Goal: Transaction & Acquisition: Purchase product/service

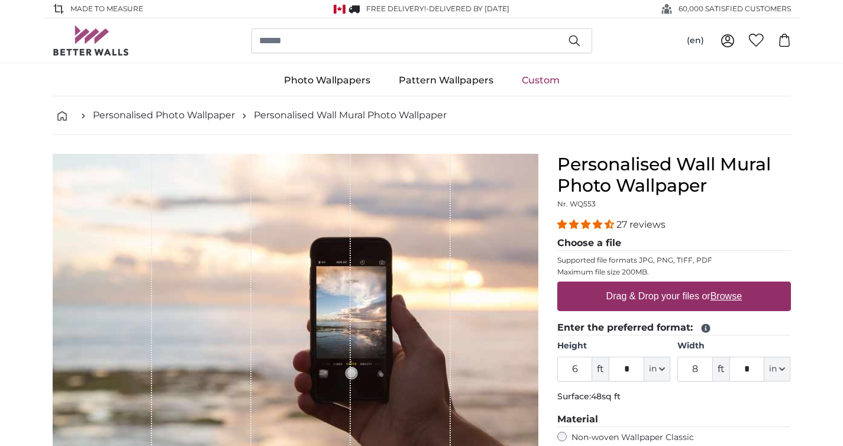
click at [727, 297] on u "Browse" at bounding box center [726, 296] width 31 height 10
click at [727, 285] on input "Drag & Drop your files or Browse" at bounding box center [674, 284] width 234 height 4
type input "**********"
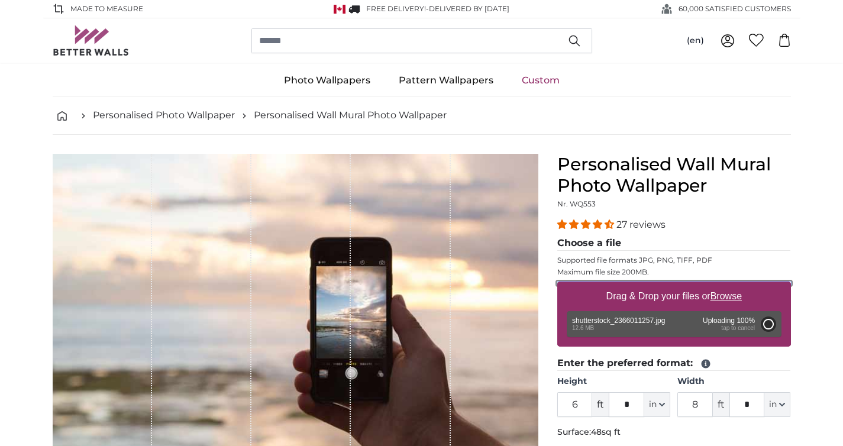
type input "10"
type input "***"
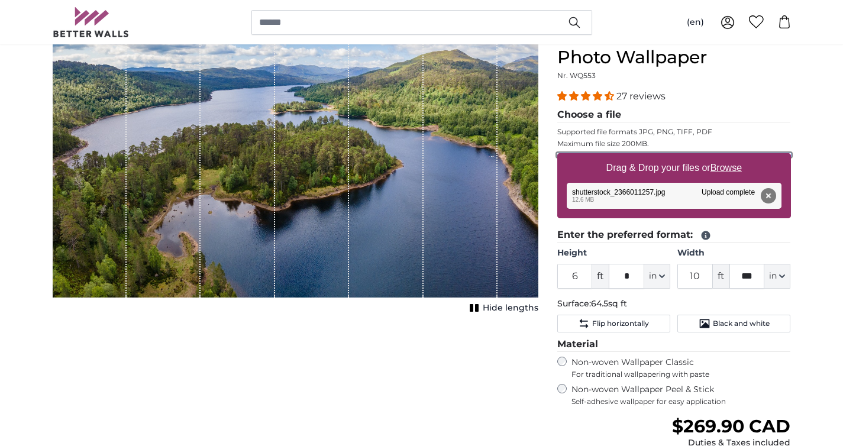
scroll to position [147, 0]
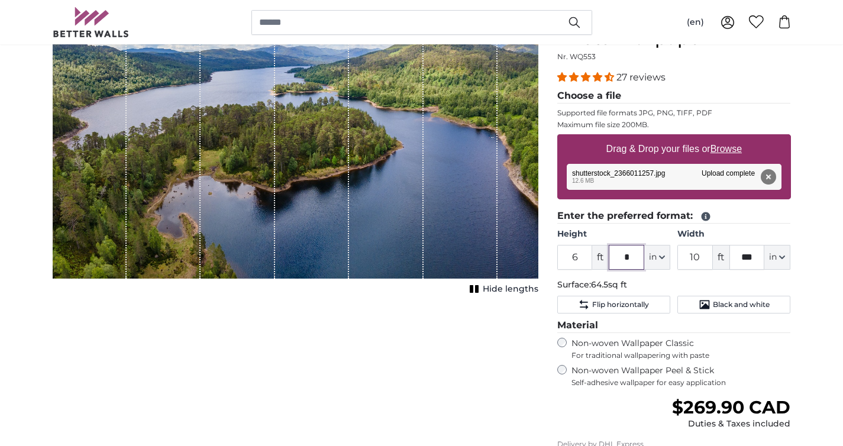
click at [630, 259] on input "*" at bounding box center [627, 257] width 36 height 25
click at [579, 261] on input "6" at bounding box center [575, 257] width 36 height 25
click at [636, 255] on input "*" at bounding box center [627, 257] width 36 height 25
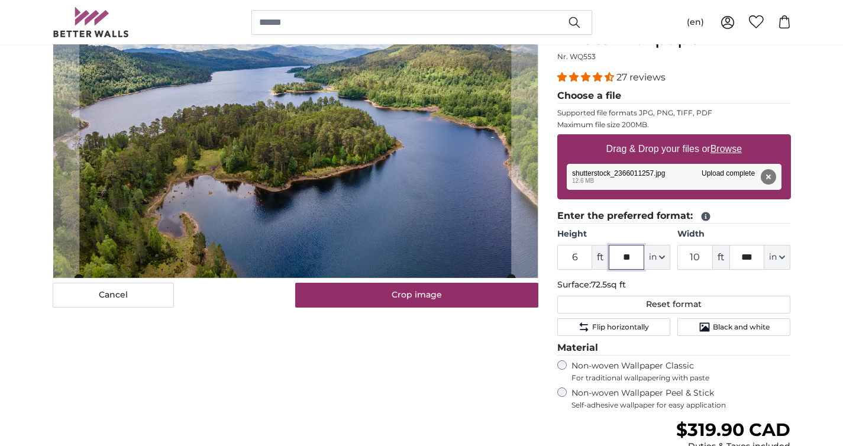
type input "***"
type input "13"
type input "*"
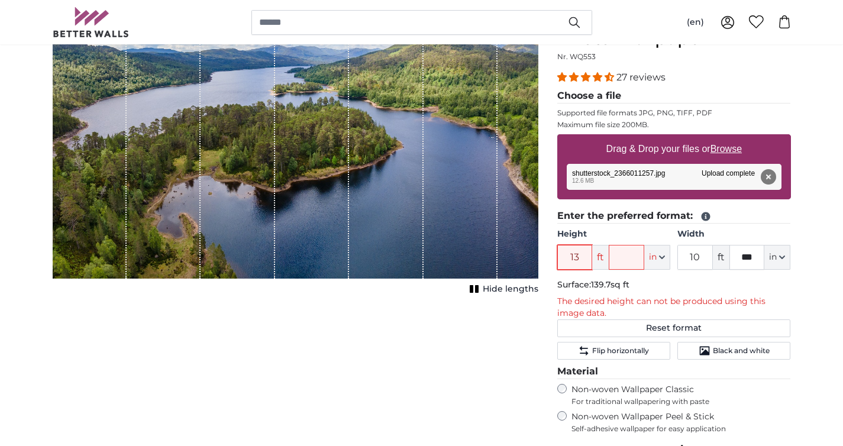
click at [580, 257] on input "13" at bounding box center [575, 257] width 36 height 25
type input "1"
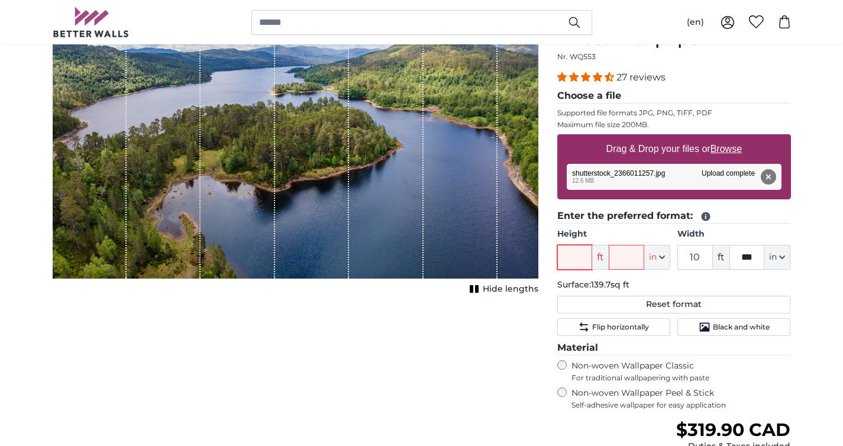
type input "8"
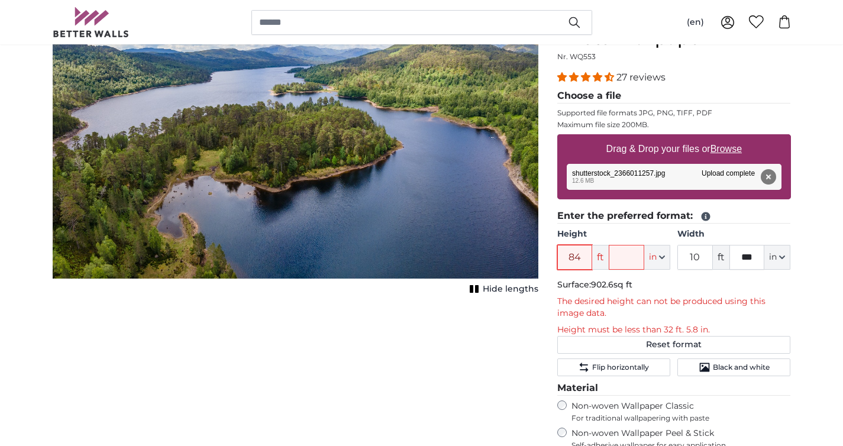
type input "84"
click at [633, 253] on input "text" at bounding box center [627, 257] width 36 height 25
type input "*"
click at [582, 256] on input "84" at bounding box center [575, 257] width 36 height 25
type input "8"
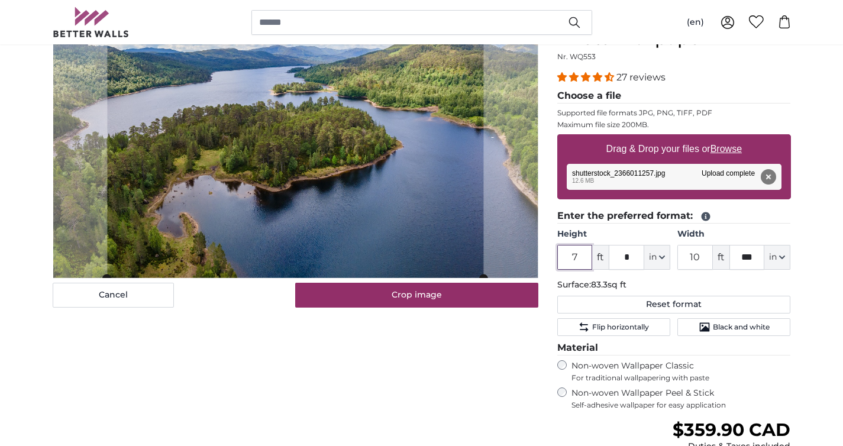
type input "7"
drag, startPoint x: 699, startPoint y: 258, endPoint x: 699, endPoint y: 251, distance: 6.5
click at [699, 253] on input "10" at bounding box center [695, 257] width 36 height 25
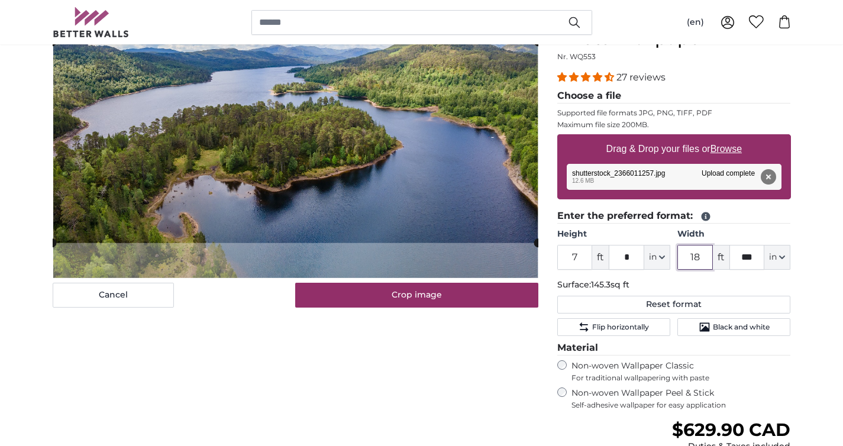
type input "18"
click at [759, 259] on input "***" at bounding box center [748, 257] width 36 height 25
type input "*"
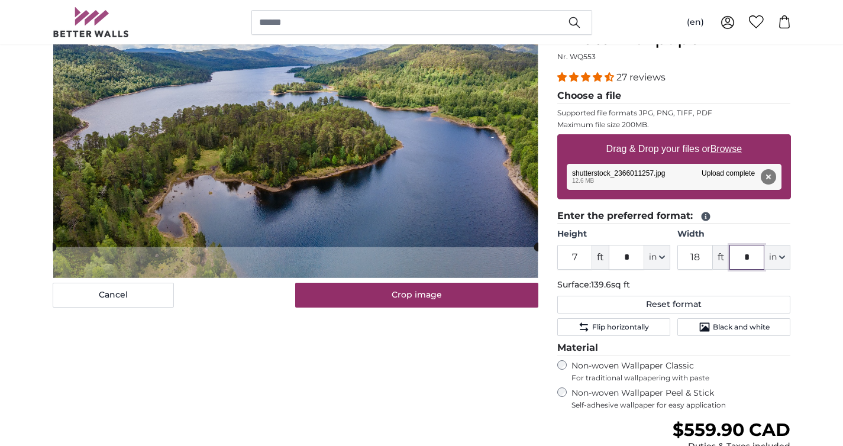
type input "*"
click at [747, 282] on p "Surface: 139.6sq ft" at bounding box center [674, 285] width 234 height 12
click at [369, 211] on cropper-handle at bounding box center [296, 147] width 486 height 209
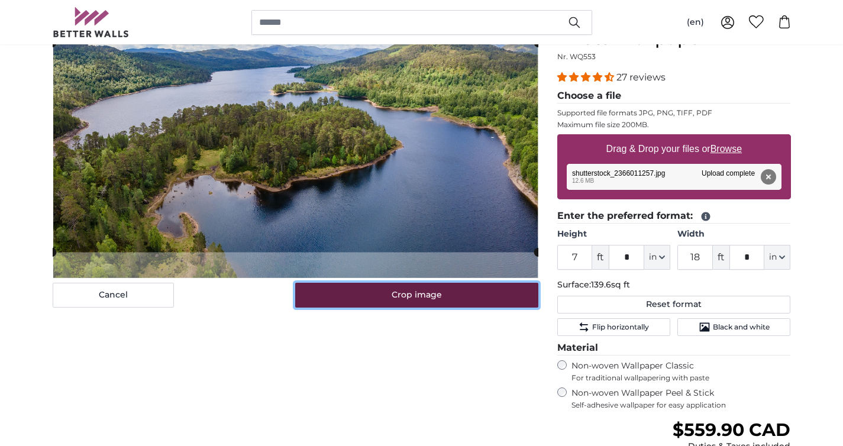
click at [440, 294] on button "Crop image" at bounding box center [416, 295] width 243 height 25
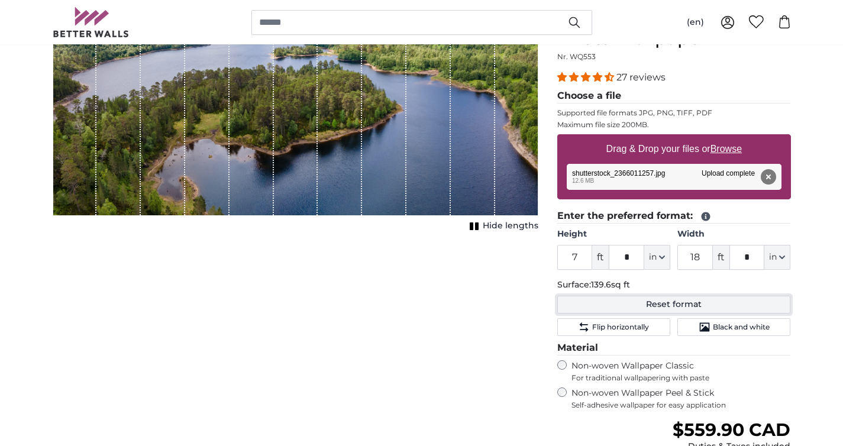
click at [724, 302] on button "Reset format" at bounding box center [674, 305] width 234 height 18
type input "6"
type input "*"
type input "10"
type input "***"
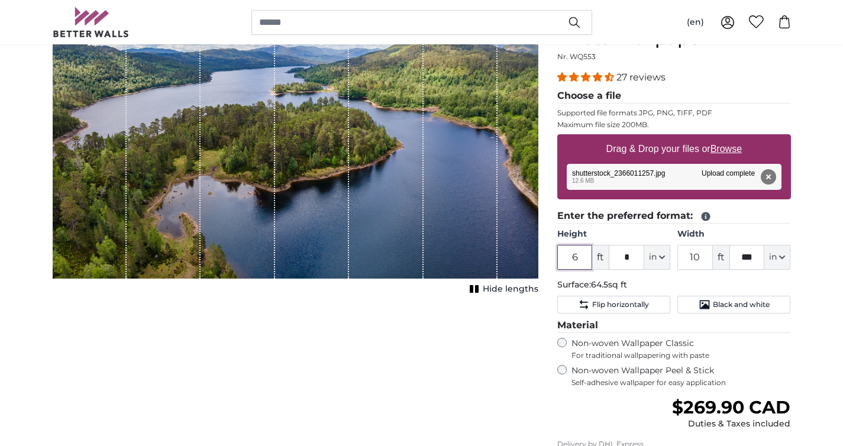
click at [582, 255] on input "6" at bounding box center [575, 257] width 36 height 25
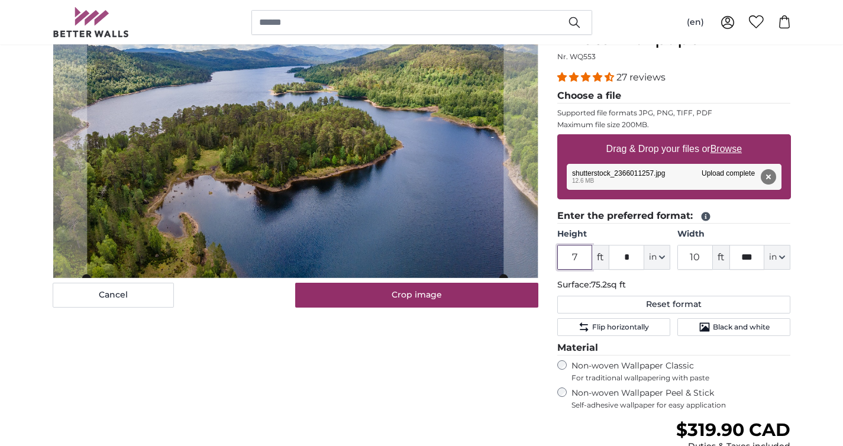
type input "7"
click at [627, 255] on input "*" at bounding box center [627, 257] width 36 height 25
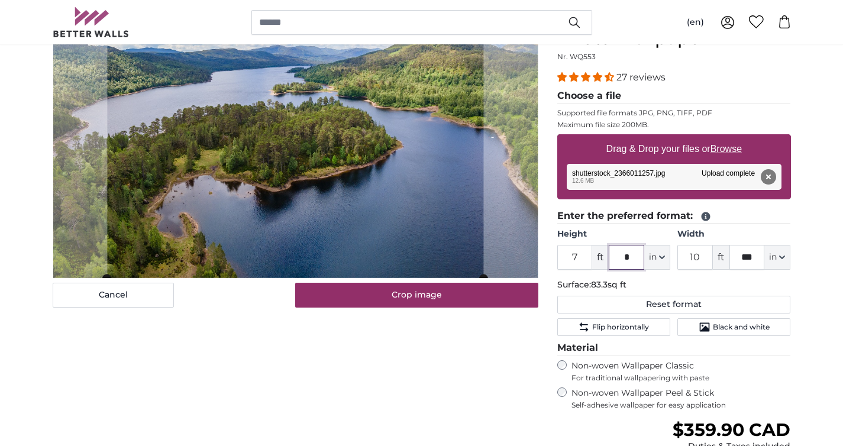
type input "*"
click at [701, 257] on input "10" at bounding box center [695, 257] width 36 height 25
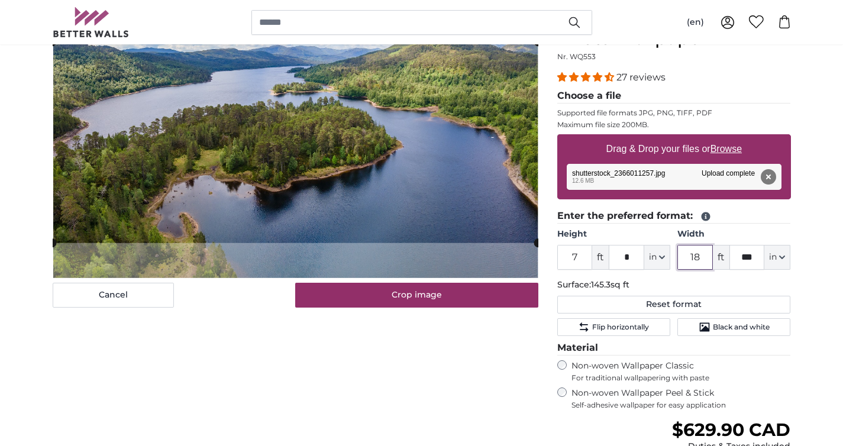
type input "18"
click at [755, 256] on input "***" at bounding box center [748, 257] width 36 height 25
type input "*"
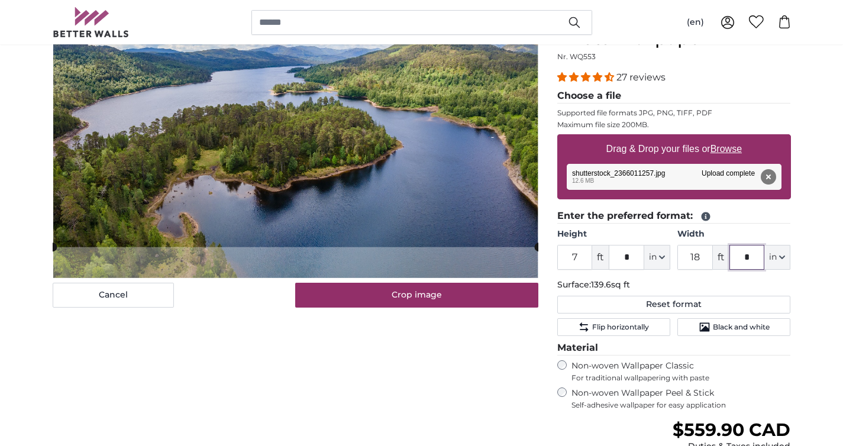
click at [443, 96] on cropper-handle at bounding box center [296, 142] width 486 height 209
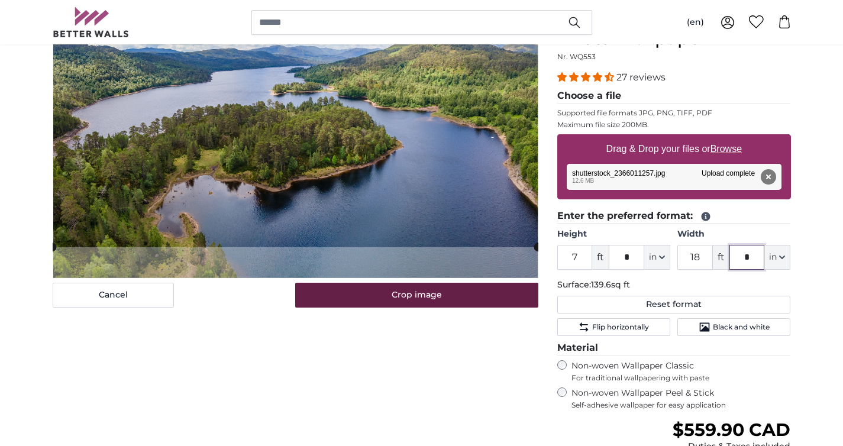
type input "*"
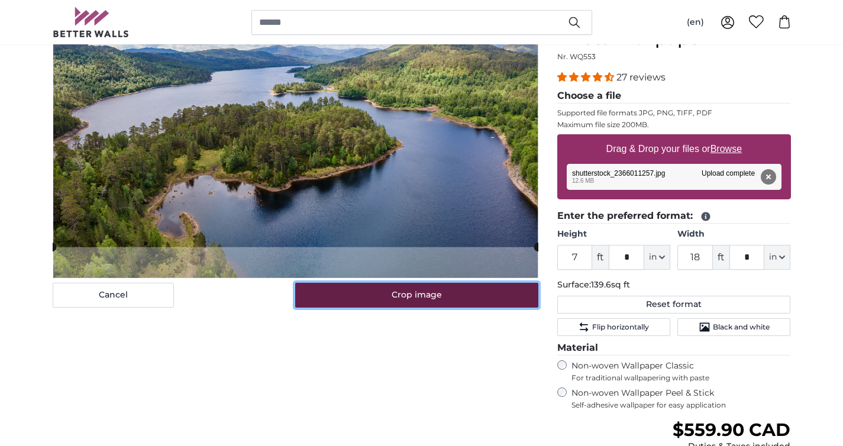
click at [414, 298] on button "Crop image" at bounding box center [416, 295] width 243 height 25
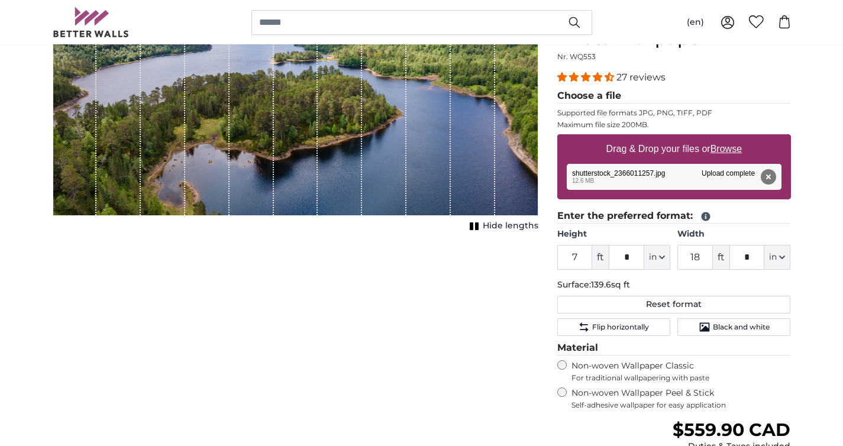
drag, startPoint x: 399, startPoint y: 241, endPoint x: 486, endPoint y: 375, distance: 160.0
click at [445, 311] on div "Cancel Crop image Hide lengths" at bounding box center [295, 310] width 505 height 606
click at [654, 305] on button "Reset format" at bounding box center [674, 305] width 234 height 18
type input "6"
type input "*"
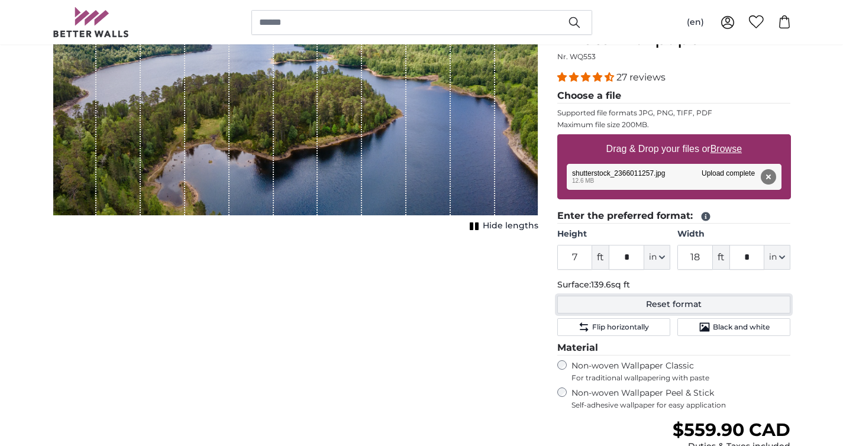
type input "10"
type input "***"
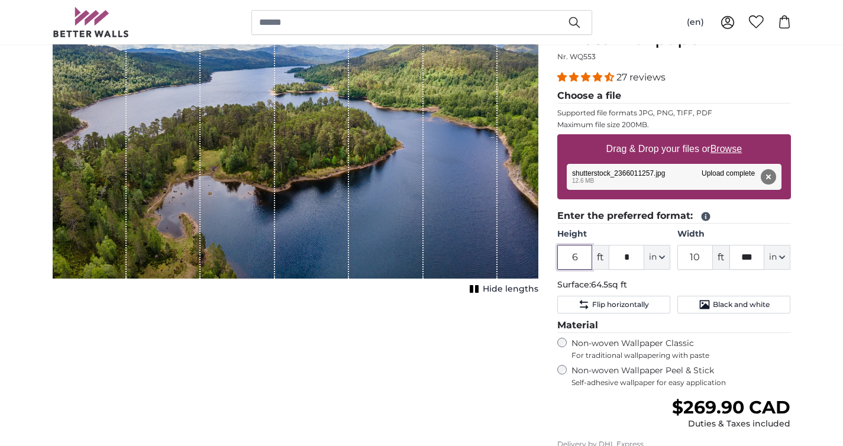
click at [581, 260] on input "6" at bounding box center [575, 257] width 36 height 25
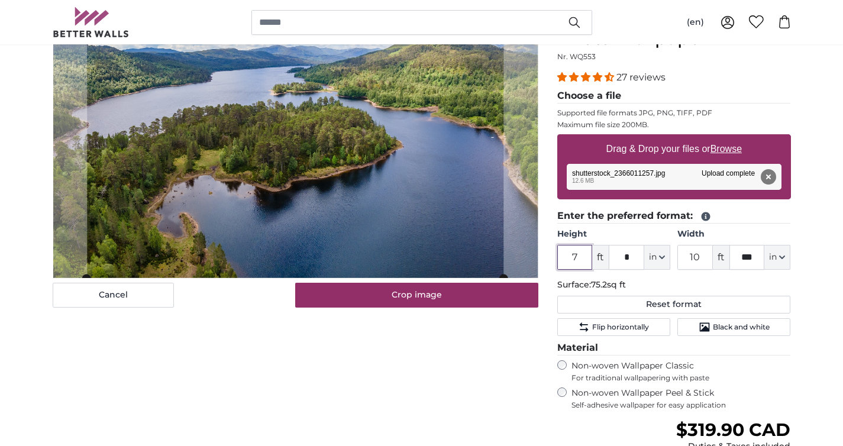
type input "7"
click at [631, 255] on input "*" at bounding box center [627, 257] width 36 height 25
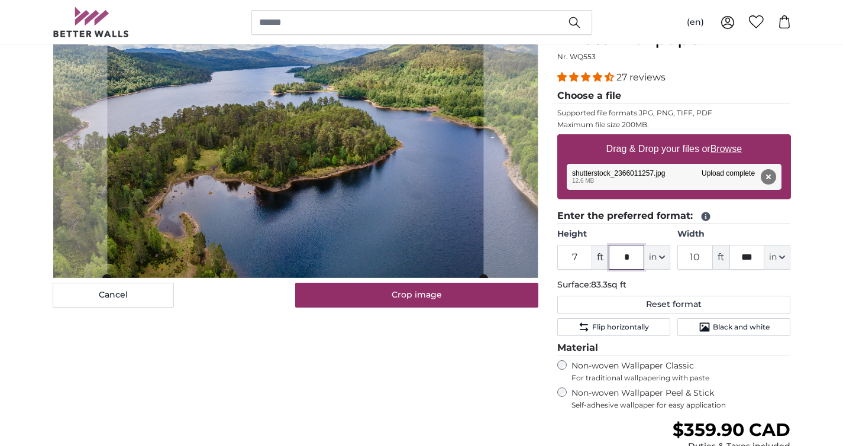
type input "*"
click at [698, 254] on input "10" at bounding box center [695, 257] width 36 height 25
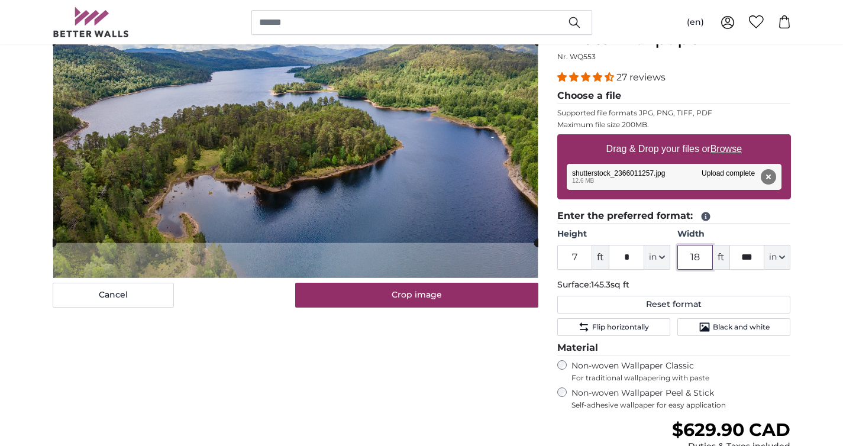
type input "18"
click at [756, 256] on input "***" at bounding box center [748, 257] width 36 height 25
type input "*"
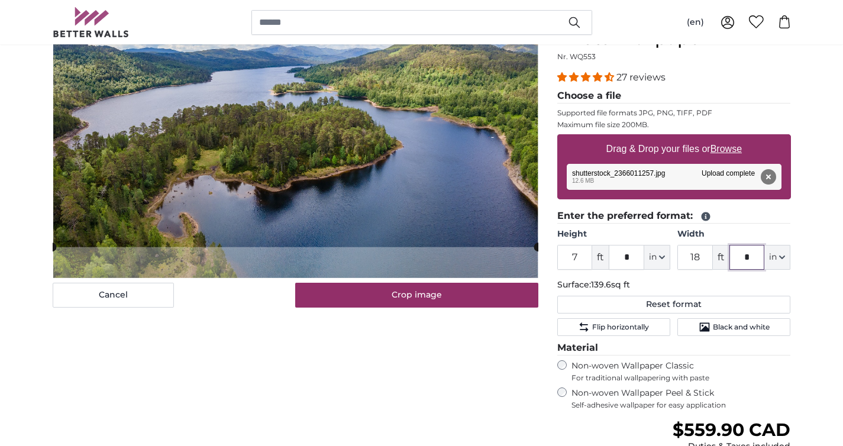
type input "*"
click at [351, 430] on div "Cancel Crop image Hide lengths" at bounding box center [295, 310] width 505 height 606
click at [301, 263] on img at bounding box center [295, 143] width 485 height 272
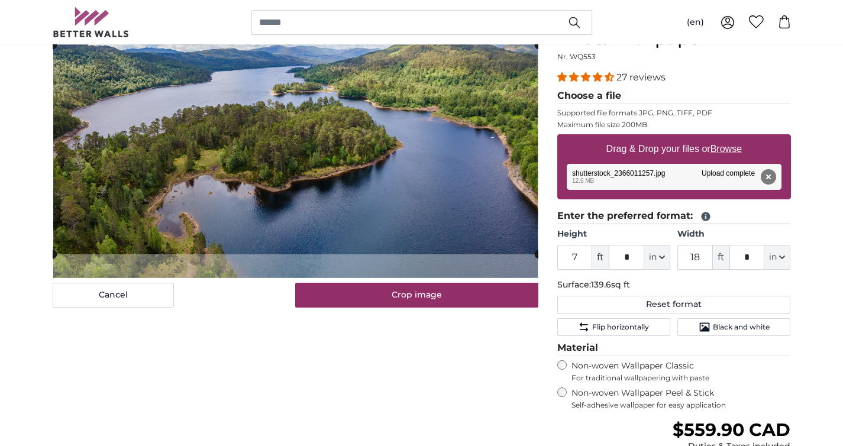
click at [454, 209] on cropper-handle at bounding box center [296, 149] width 486 height 209
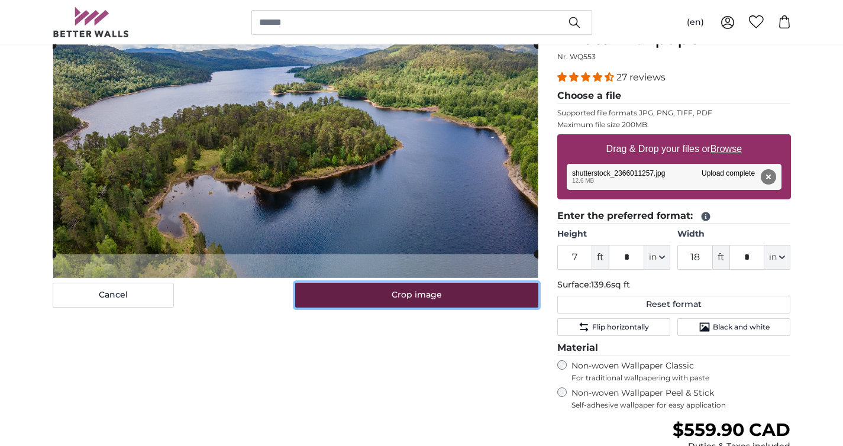
click at [450, 296] on button "Crop image" at bounding box center [416, 295] width 243 height 25
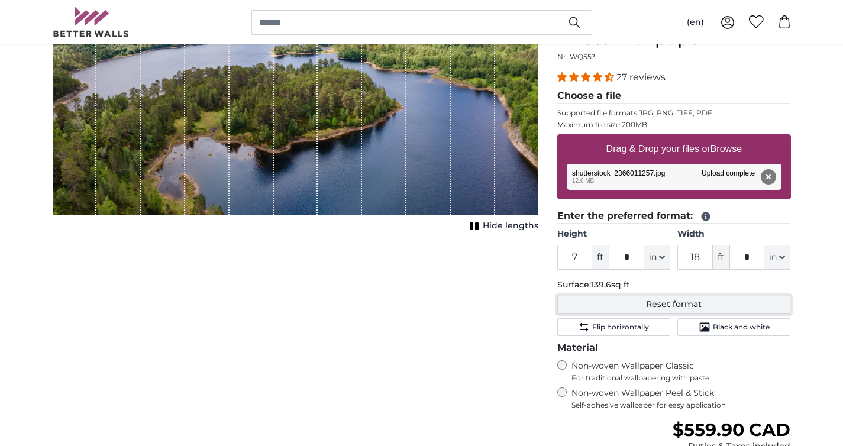
click at [651, 309] on button "Reset format" at bounding box center [674, 305] width 234 height 18
type input "6"
type input "*"
type input "10"
type input "***"
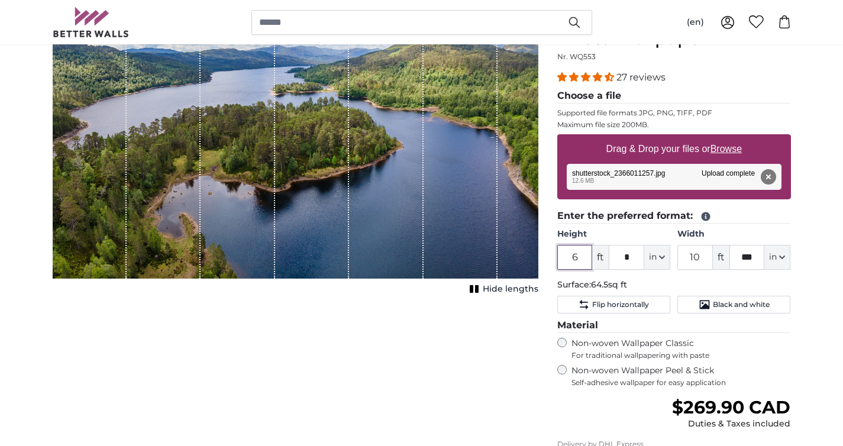
click at [580, 257] on input "6" at bounding box center [575, 257] width 36 height 25
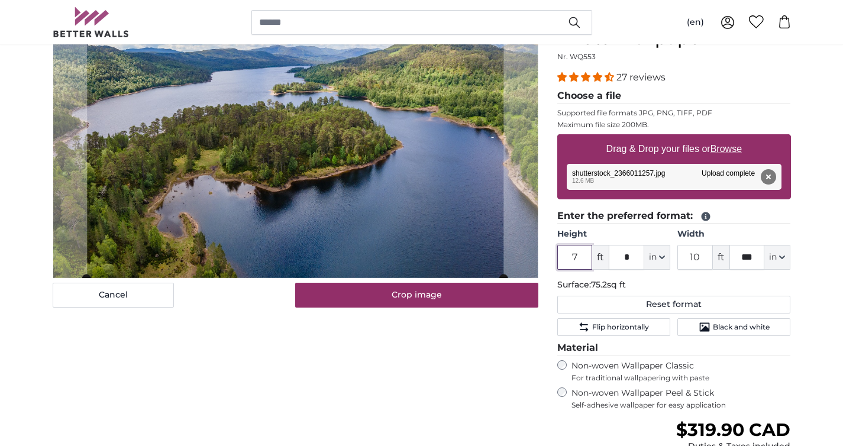
type input "7"
click at [625, 264] on input "*" at bounding box center [627, 257] width 36 height 25
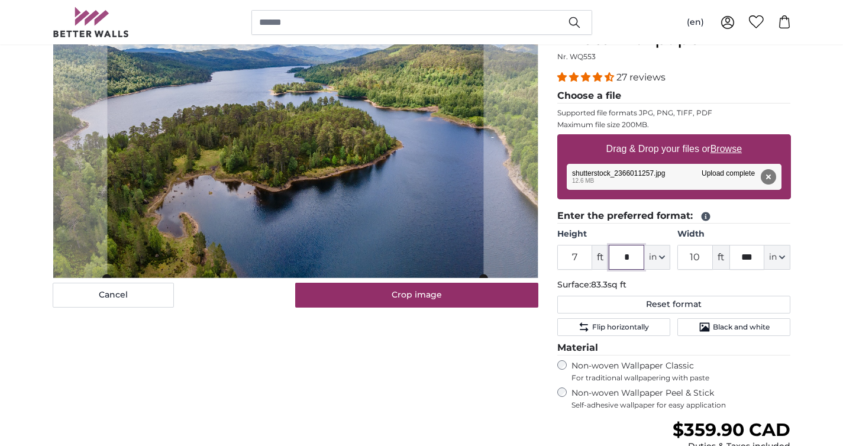
type input "*"
click at [702, 257] on input "10" at bounding box center [695, 257] width 36 height 25
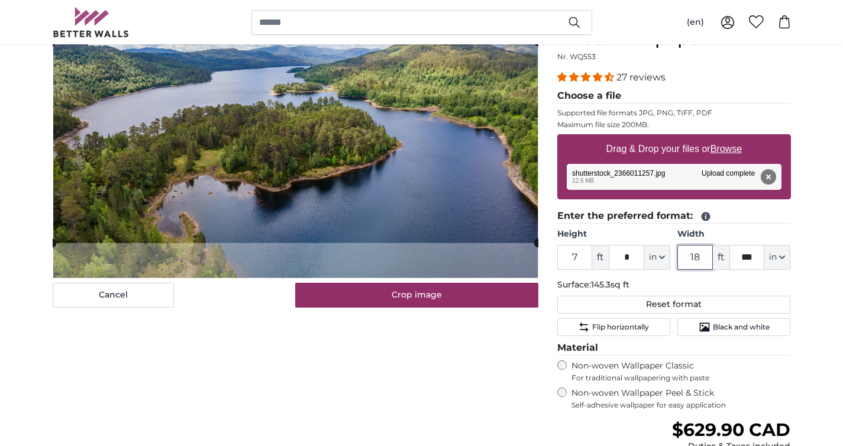
type input "18"
click at [754, 259] on input "***" at bounding box center [748, 257] width 36 height 25
type input "*"
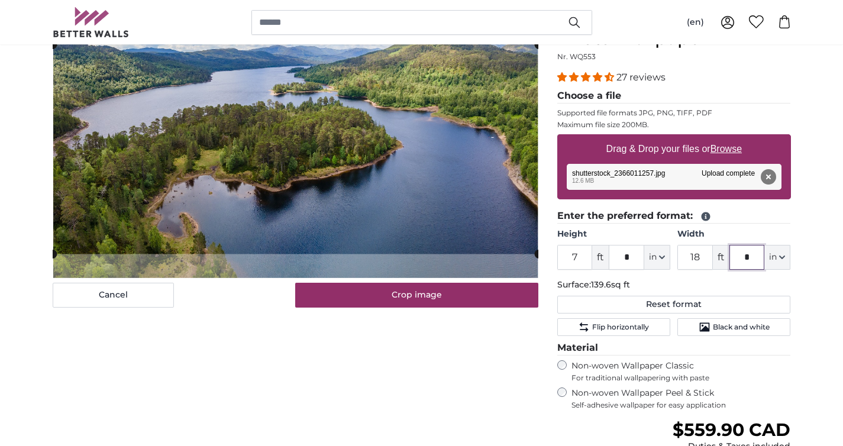
click at [414, 198] on cropper-handle at bounding box center [296, 148] width 486 height 209
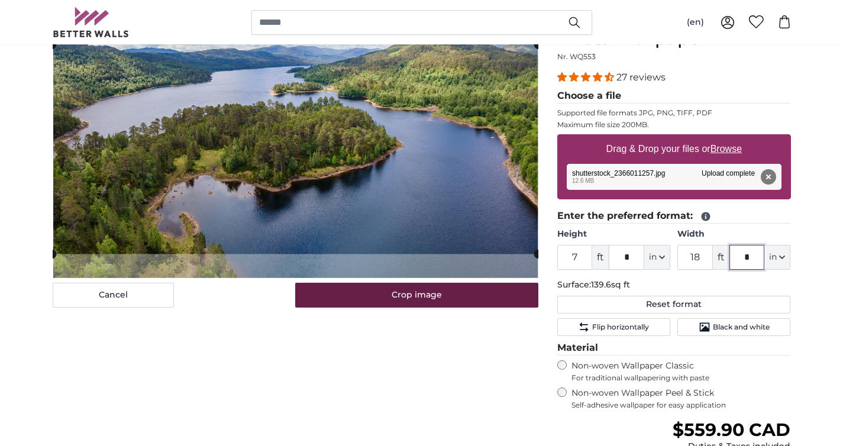
type input "*"
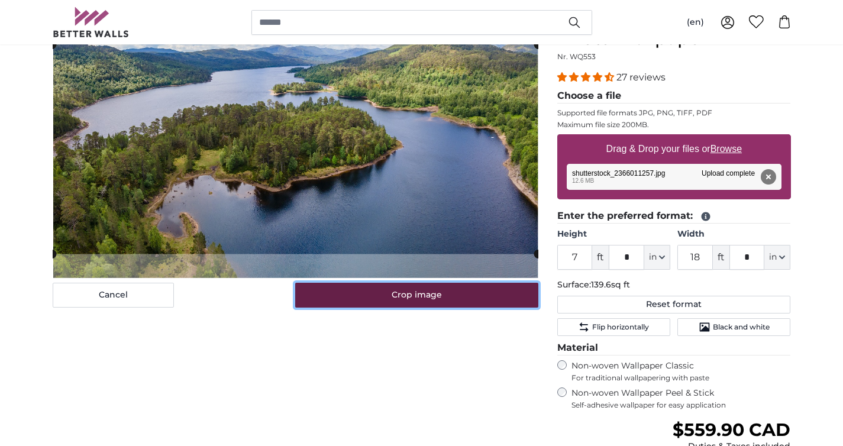
click at [470, 299] on button "Crop image" at bounding box center [416, 295] width 243 height 25
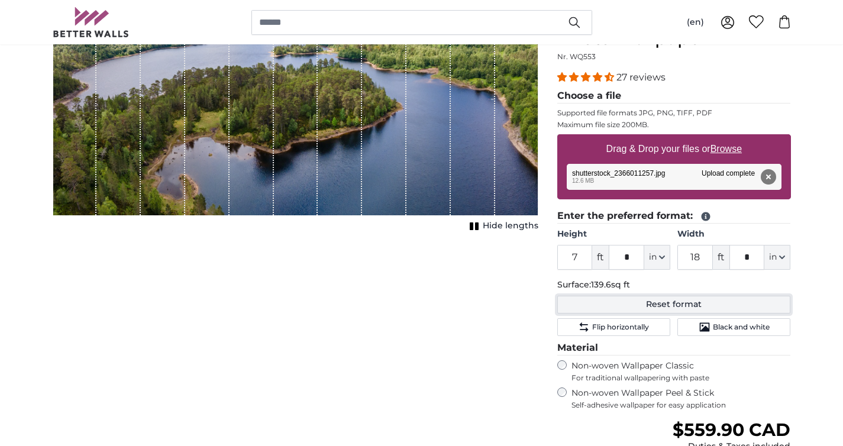
click at [620, 308] on button "Reset format" at bounding box center [674, 305] width 234 height 18
type input "6"
type input "*"
type input "10"
type input "***"
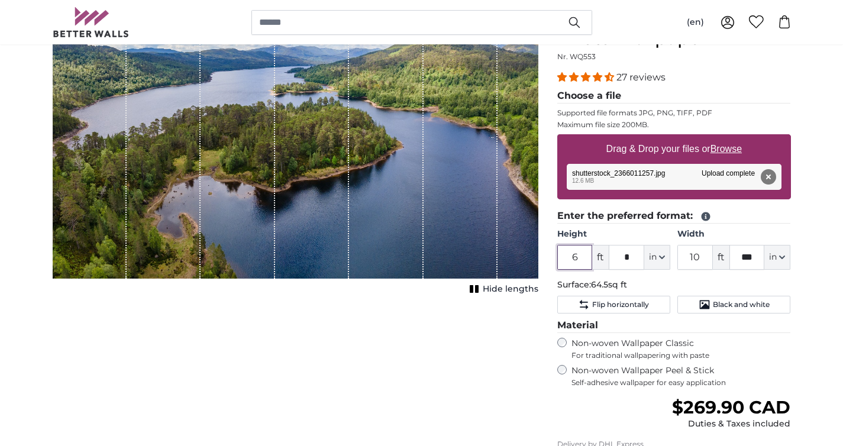
click at [575, 262] on input "6" at bounding box center [575, 257] width 36 height 25
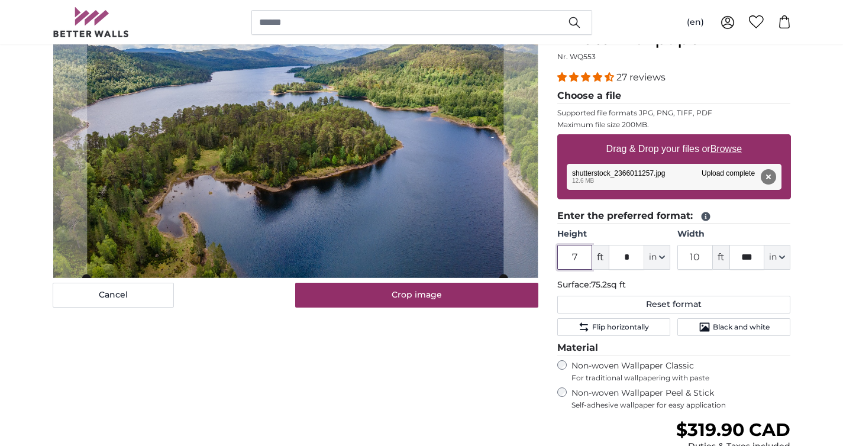
type input "7"
click at [636, 258] on input "*" at bounding box center [627, 257] width 36 height 25
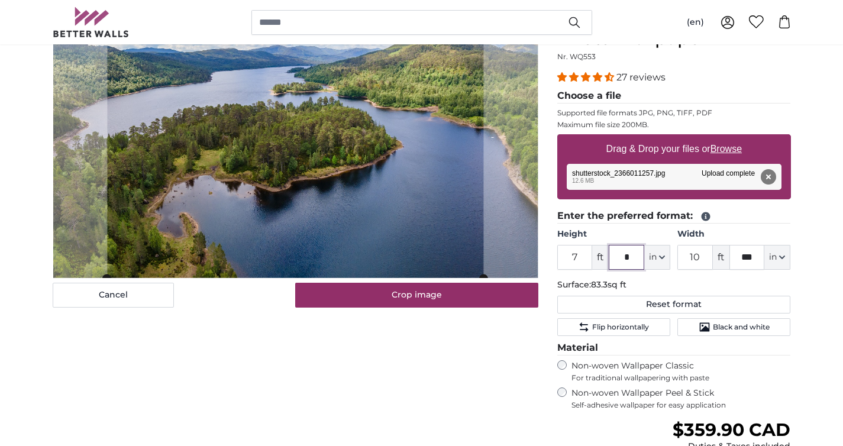
type input "*"
click at [698, 256] on input "10" at bounding box center [695, 257] width 36 height 25
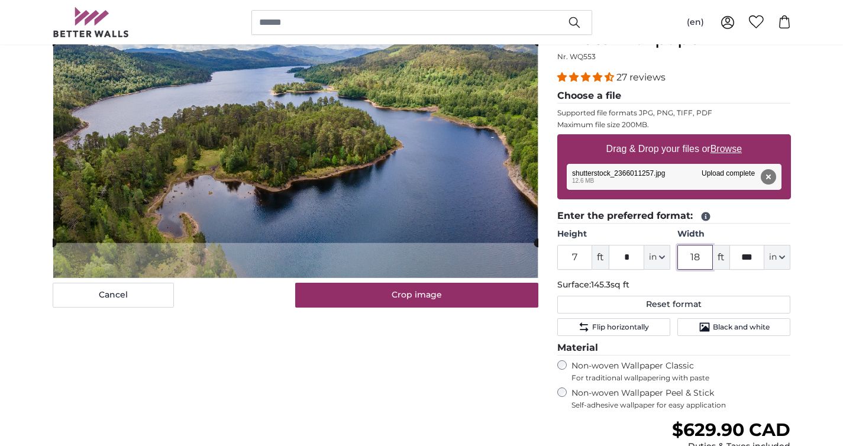
type input "18"
click at [759, 260] on input "***" at bounding box center [748, 257] width 36 height 25
type input "*"
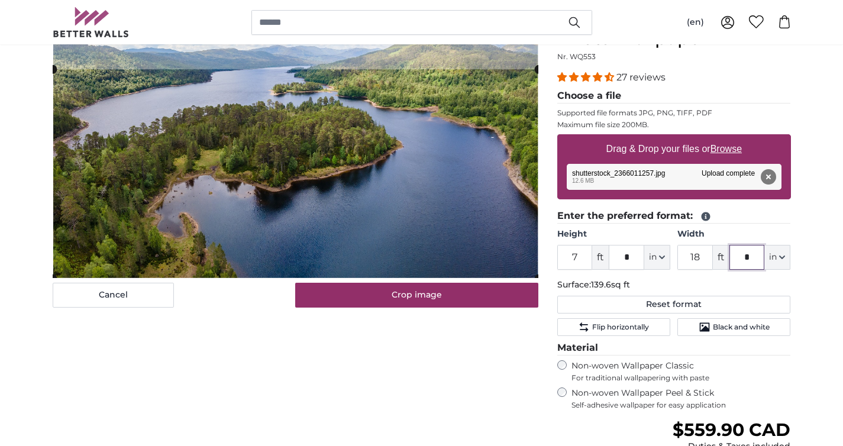
click at [504, 180] on cropper-handle at bounding box center [296, 173] width 486 height 209
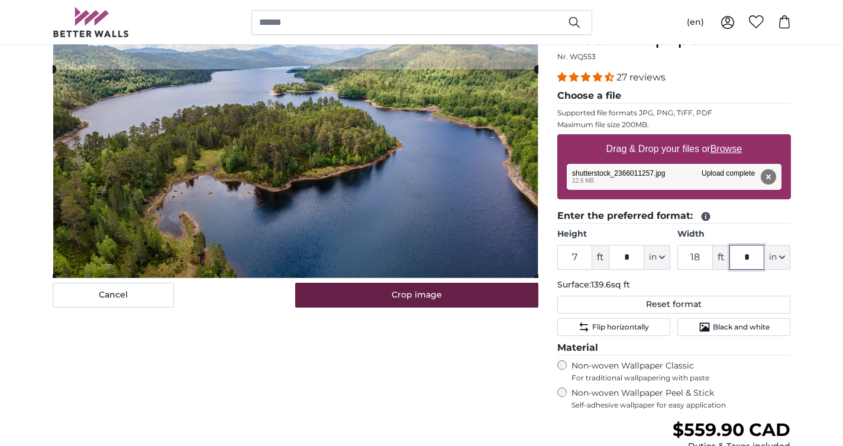
type input "*"
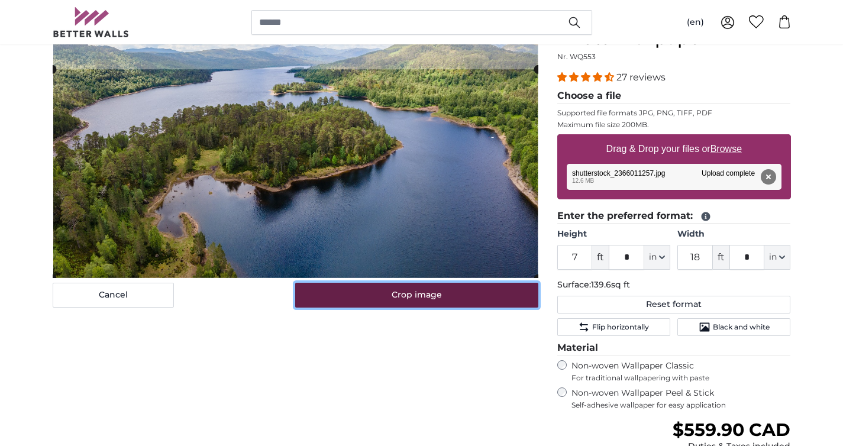
click at [473, 292] on button "Crop image" at bounding box center [416, 295] width 243 height 25
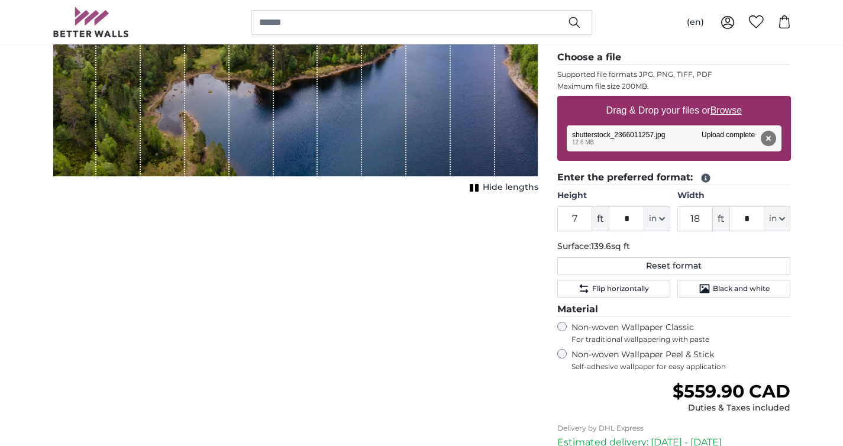
scroll to position [235, 0]
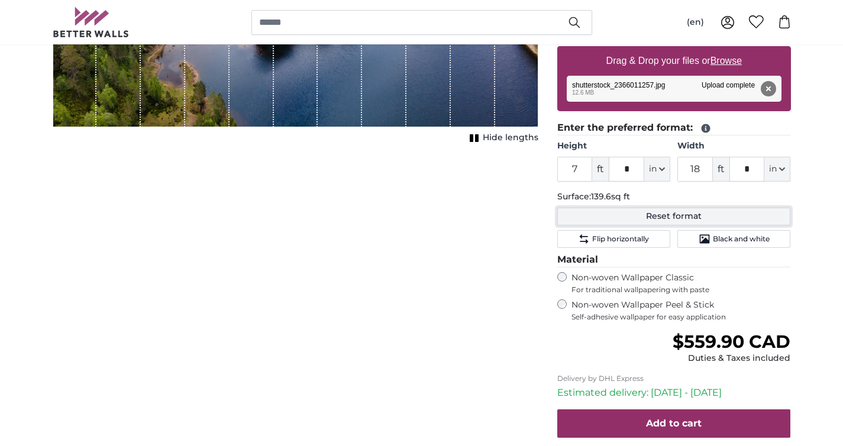
click at [644, 218] on button "Reset format" at bounding box center [674, 217] width 234 height 18
type input "6"
type input "*"
type input "10"
type input "***"
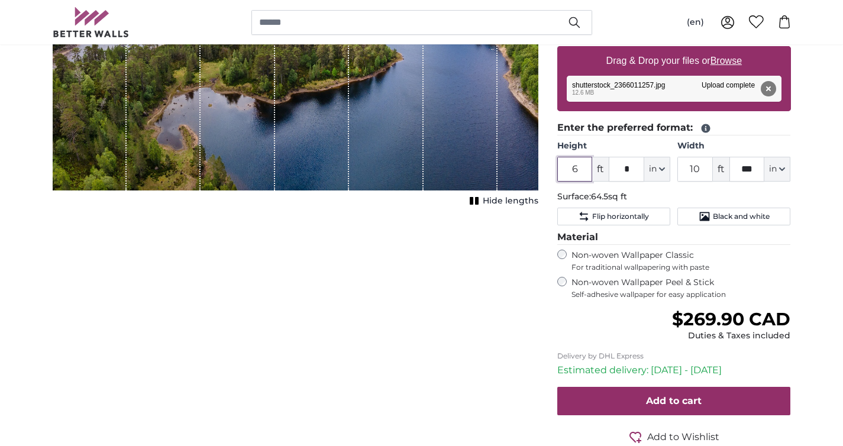
click at [578, 166] on input "6" at bounding box center [575, 169] width 36 height 25
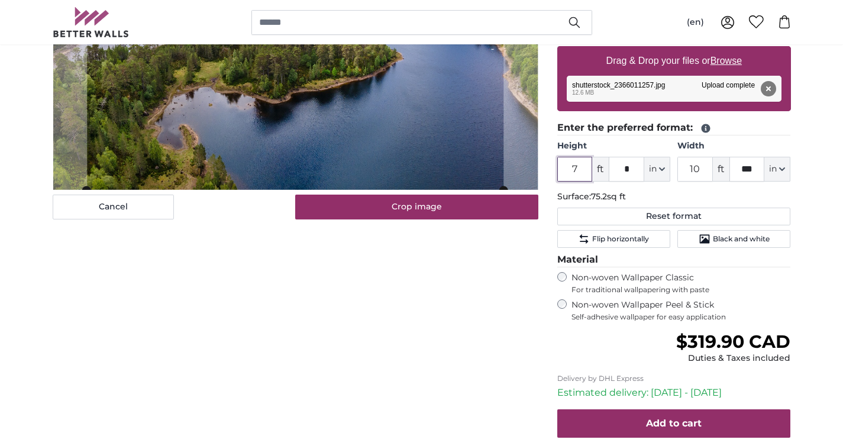
type input "7"
click at [632, 169] on input "*" at bounding box center [627, 169] width 36 height 25
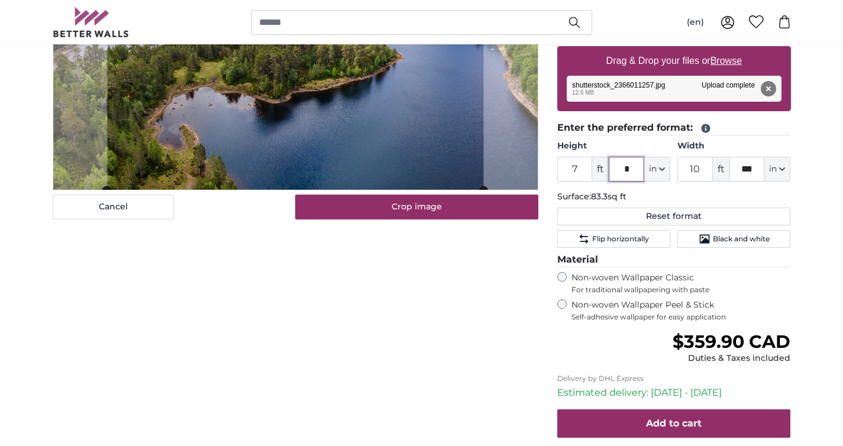
type input "*"
click at [704, 169] on input "10" at bounding box center [695, 169] width 36 height 25
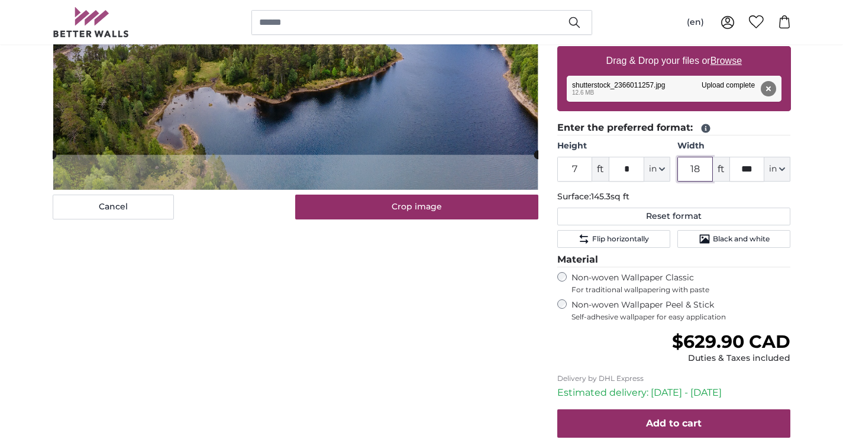
type input "18"
click at [753, 169] on input "***" at bounding box center [748, 169] width 36 height 25
type input "*"
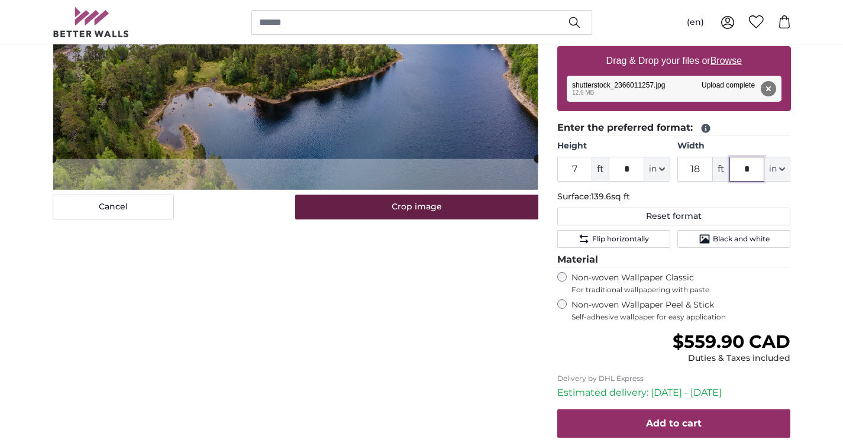
type input "*"
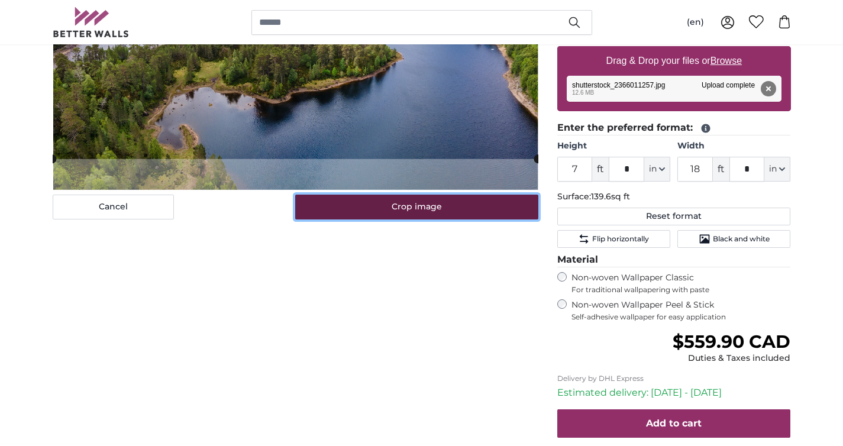
click at [446, 205] on button "Crop image" at bounding box center [416, 207] width 243 height 25
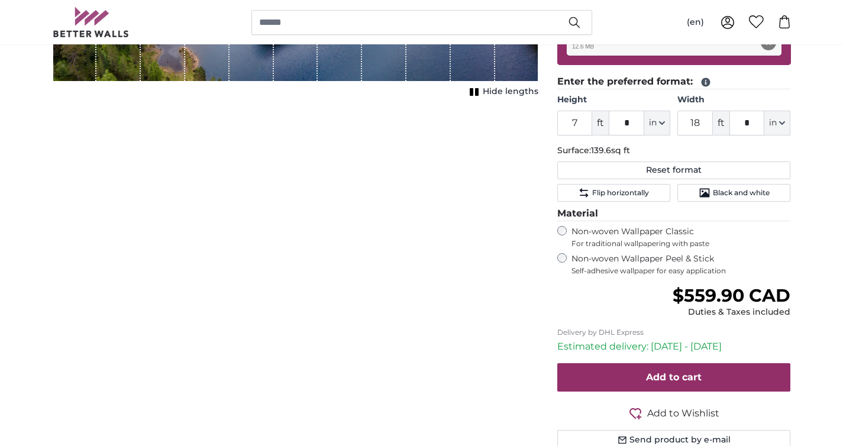
scroll to position [289, 0]
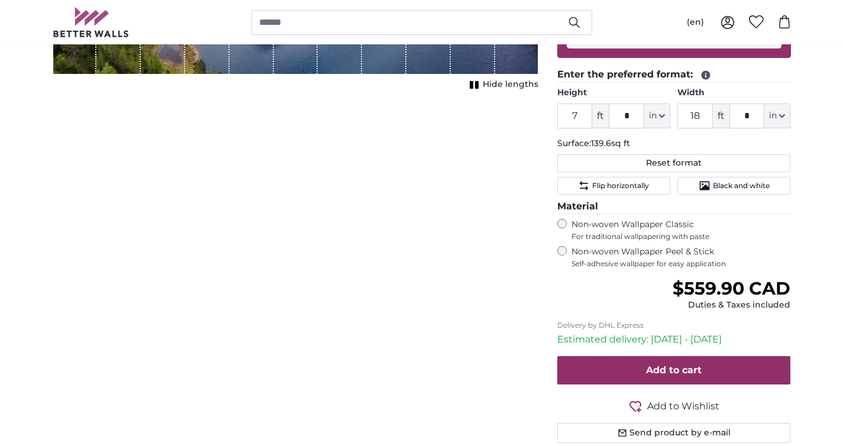
click at [632, 251] on label "Non-woven Wallpaper Peel & Stick Self-adhesive wallpaper for easy application" at bounding box center [682, 257] width 220 height 22
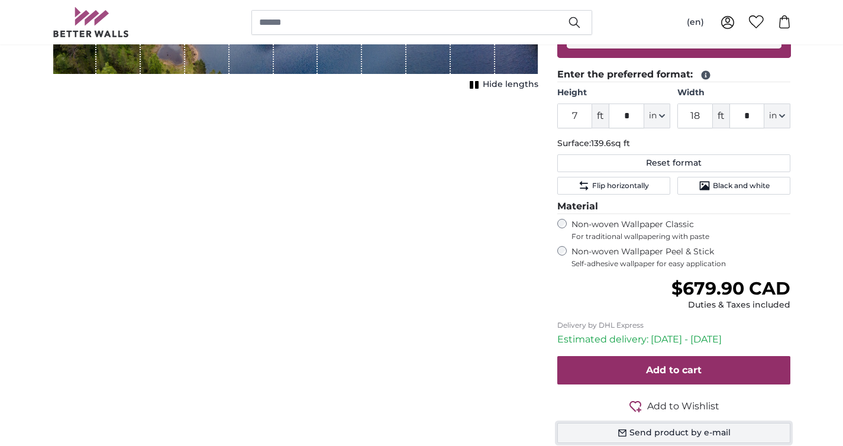
click at [666, 431] on button "Send product by e-mail" at bounding box center [674, 433] width 234 height 20
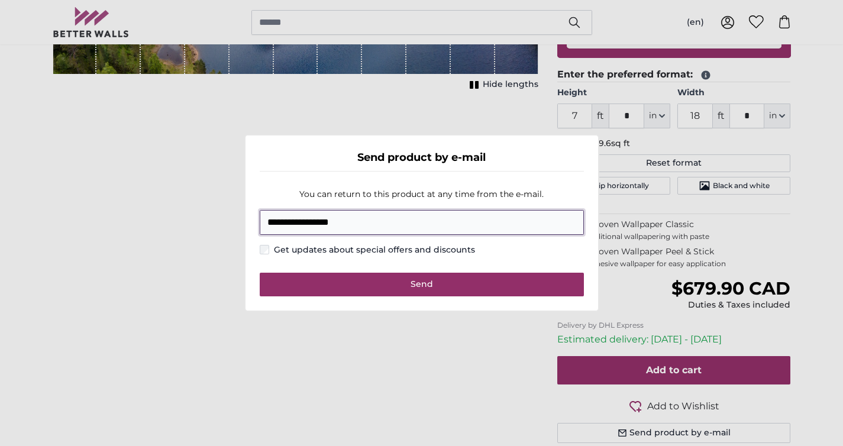
type input "**********"
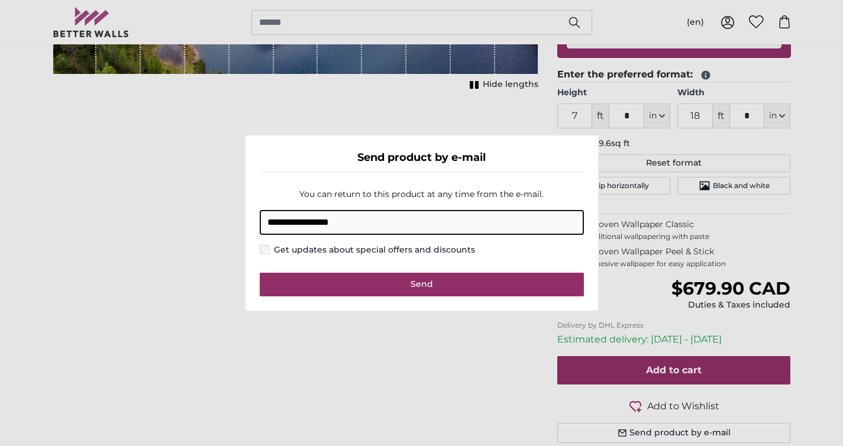
click at [299, 259] on div "**********" at bounding box center [422, 222] width 324 height 101
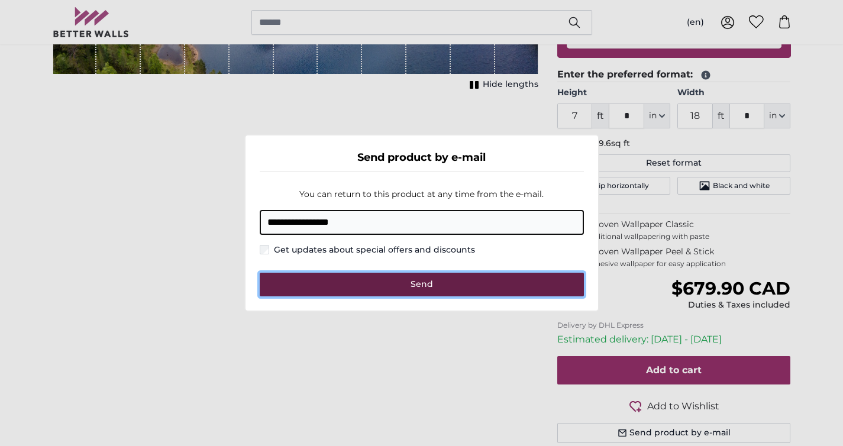
click at [361, 282] on button "Send" at bounding box center [422, 285] width 324 height 24
